Goal: Task Accomplishment & Management: Manage account settings

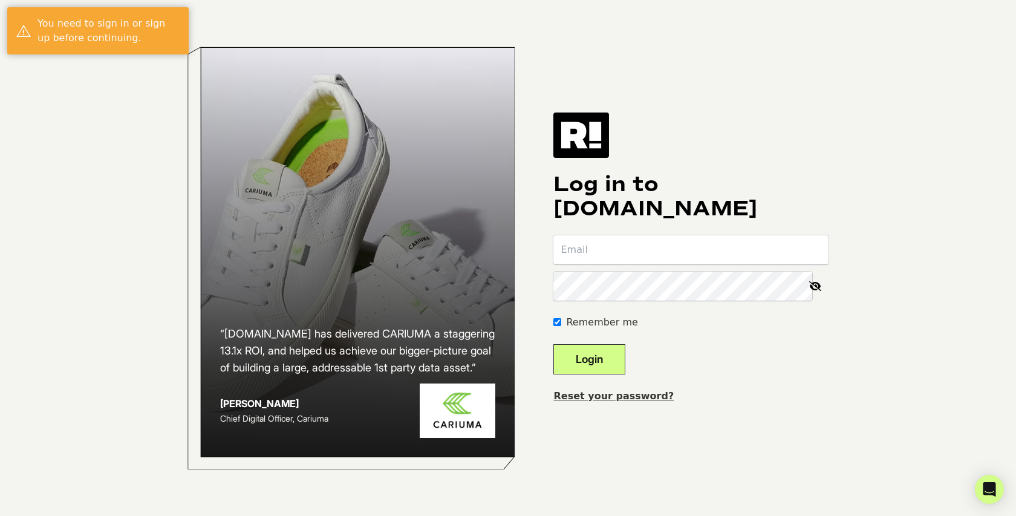
type input "[EMAIL_ADDRESS][DOMAIN_NAME]"
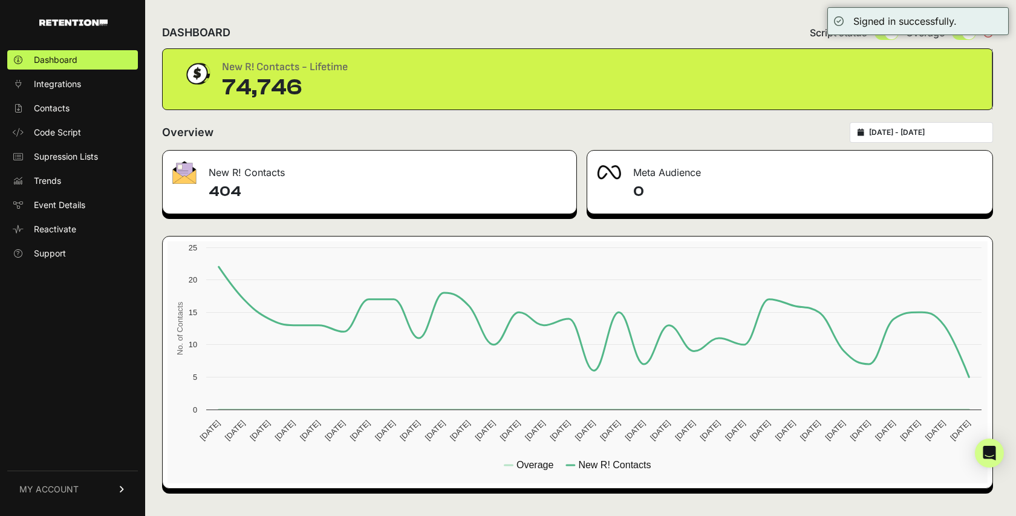
click at [54, 492] on span "MY ACCOUNT" at bounding box center [48, 489] width 59 height 12
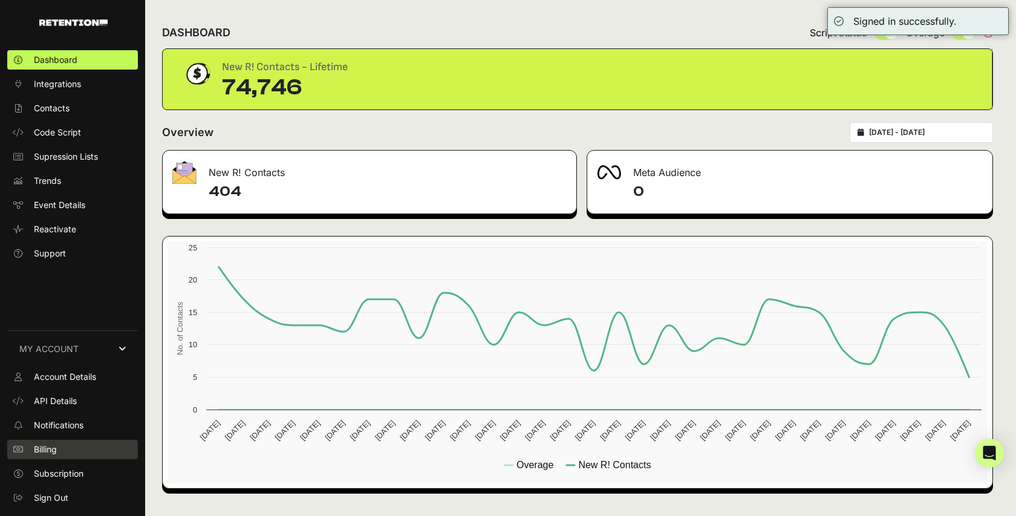
click at [61, 449] on link "Billing" at bounding box center [72, 449] width 131 height 19
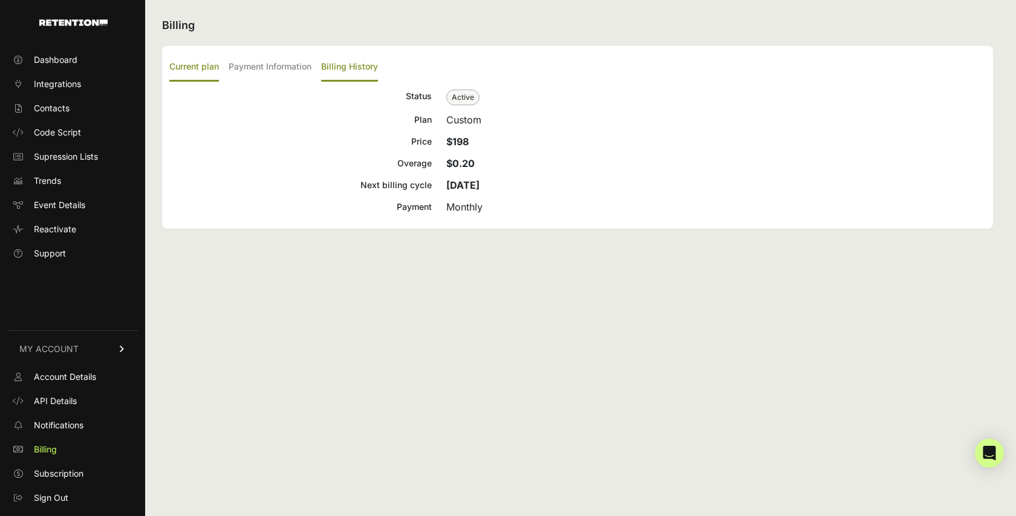
click at [351, 61] on label "Billing History" at bounding box center [349, 67] width 57 height 28
click at [0, 0] on input "Billing History" at bounding box center [0, 0] width 0 height 0
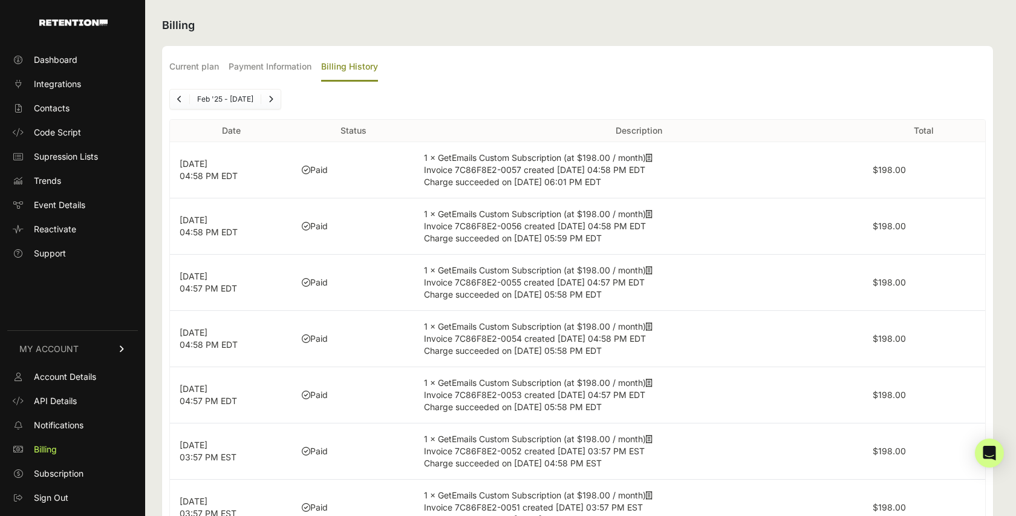
click at [656, 158] on td "1 × GetEmails Custom Subscription (at $198.00 / month) Invoice 7C86F8E2-0057 cr…" at bounding box center [638, 170] width 448 height 56
click at [649, 156] on icon at bounding box center [649, 158] width 7 height 8
